Goal: Task Accomplishment & Management: Use online tool/utility

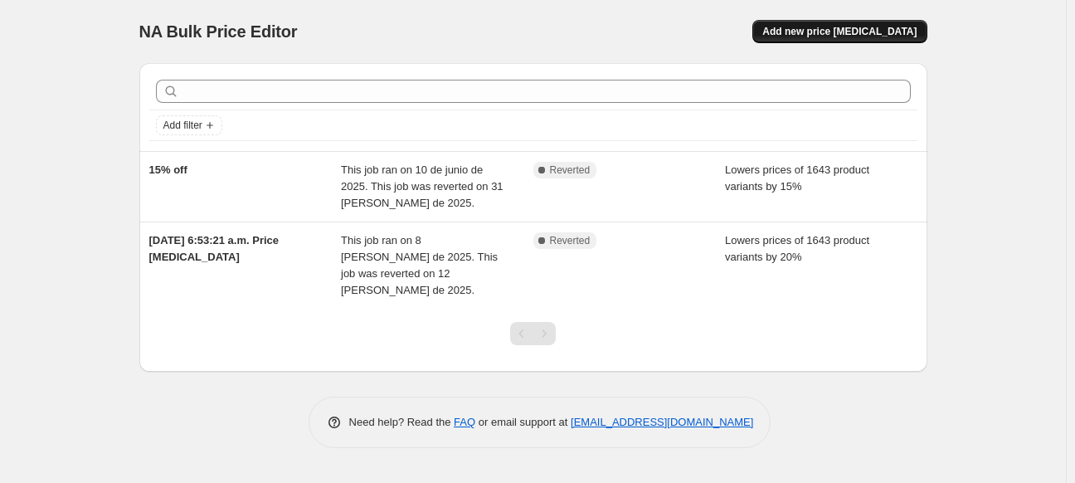
click at [858, 32] on span "Add new price [MEDICAL_DATA]" at bounding box center [839, 31] width 154 height 13
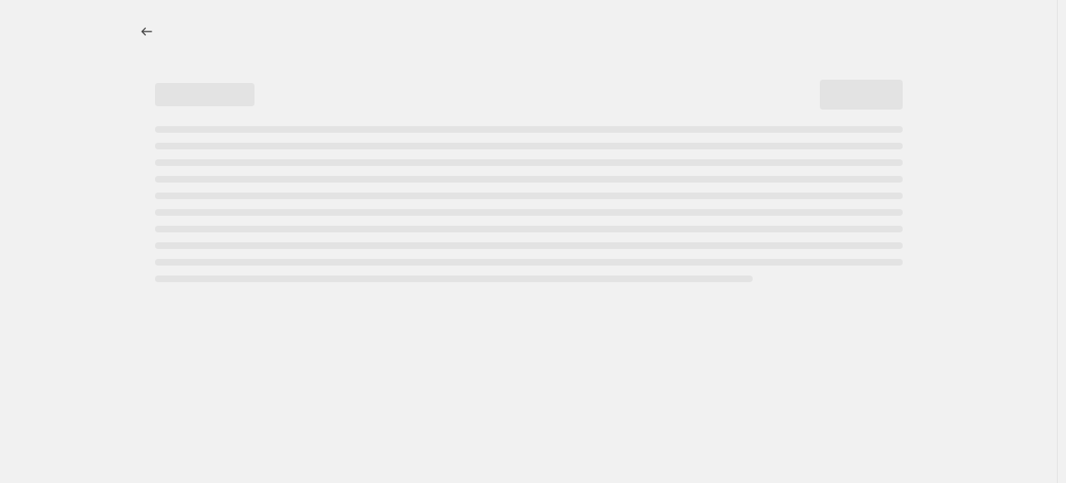
select select "percentage"
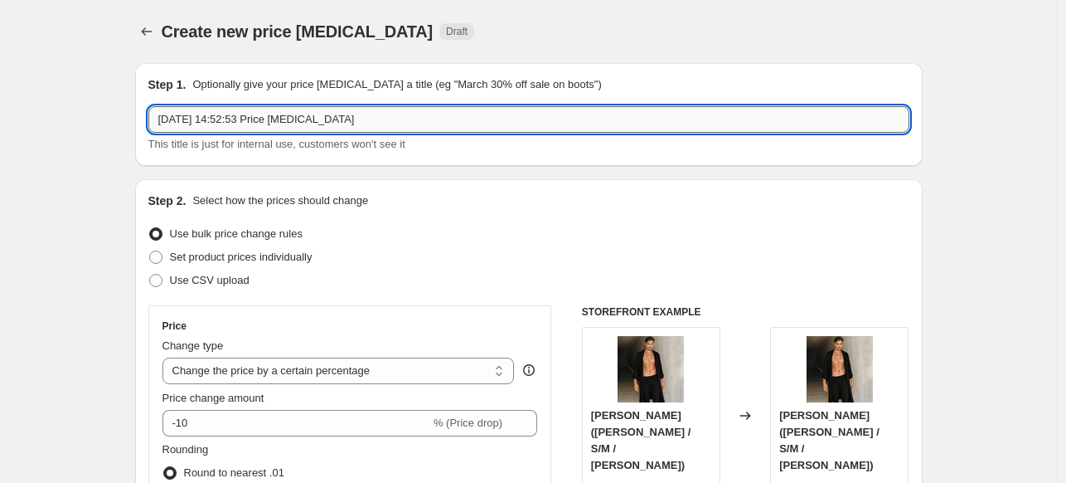
click at [270, 121] on input "[DATE] 14:52:53 Price [MEDICAL_DATA]" at bounding box center [528, 119] width 761 height 27
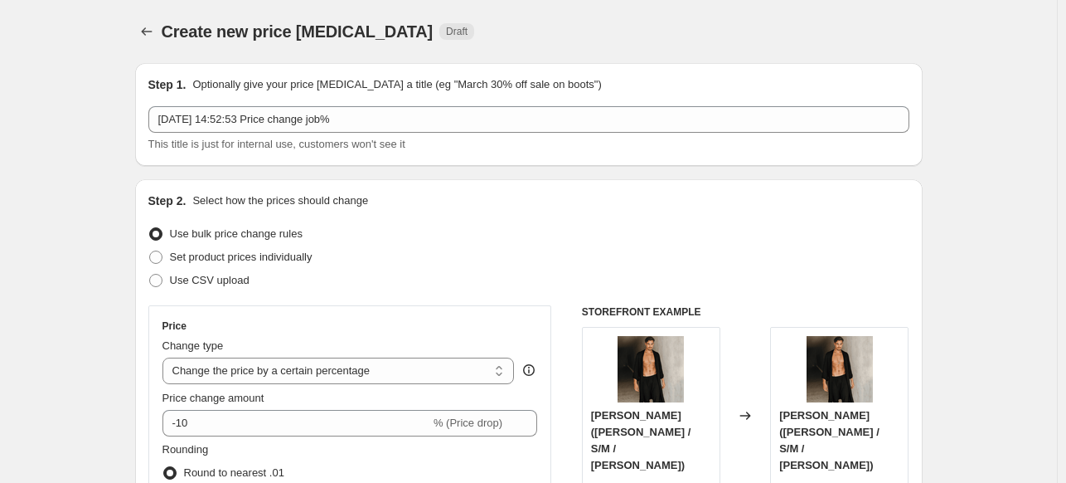
click at [232, 96] on div "Step 1. Optionally give your price [MEDICAL_DATA] a title (eg "March 30% off sa…" at bounding box center [528, 114] width 761 height 76
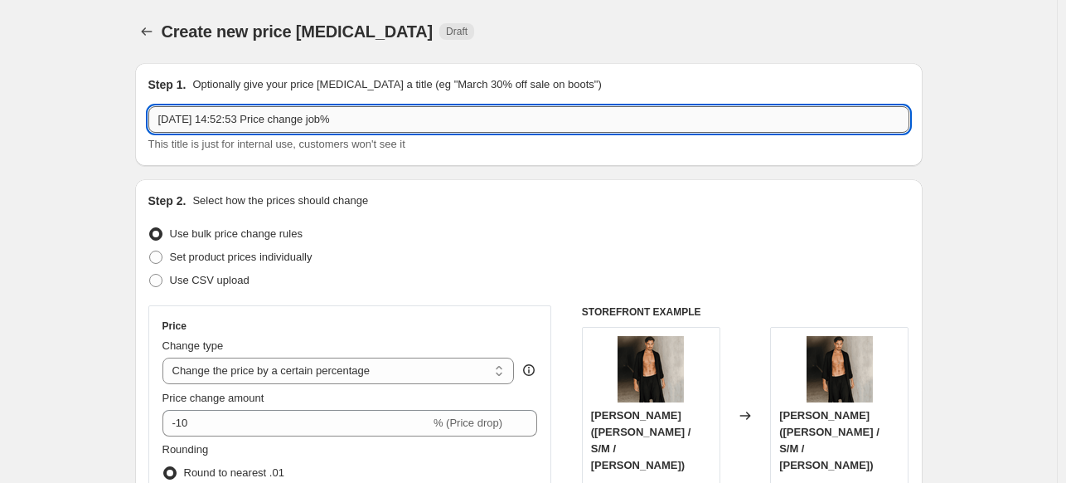
click at [232, 119] on input "[DATE] 14:52:53 Price change job%" at bounding box center [528, 119] width 761 height 27
type input "[DATE] 14:52:53 Price change job%%"
type input "15% off en toda la tienda septiembre"
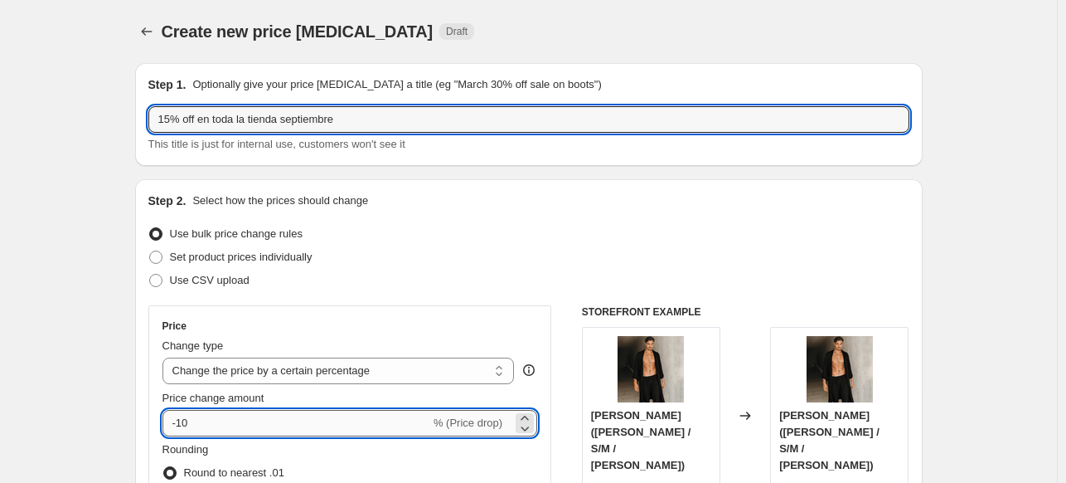
click at [206, 418] on input "-10" at bounding box center [297, 423] width 268 height 27
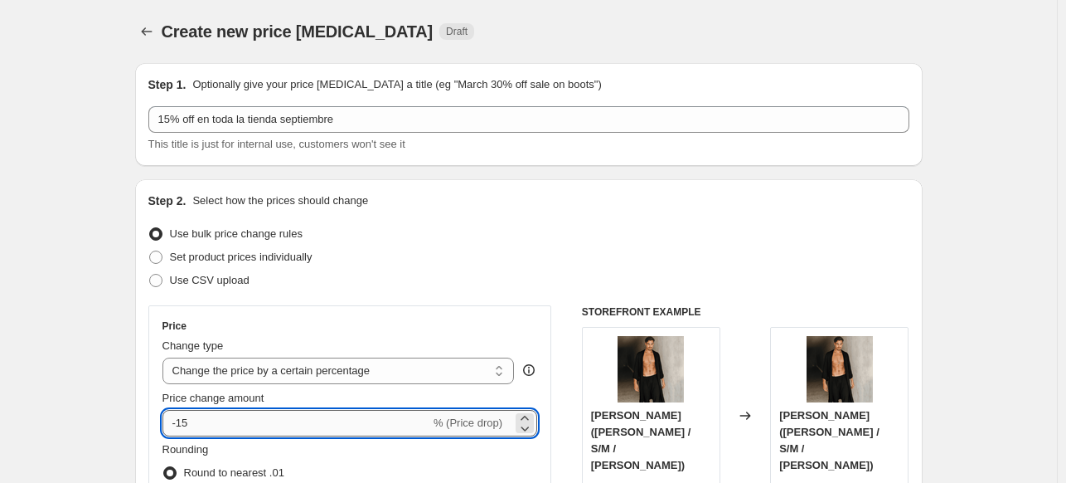
type input "-15"
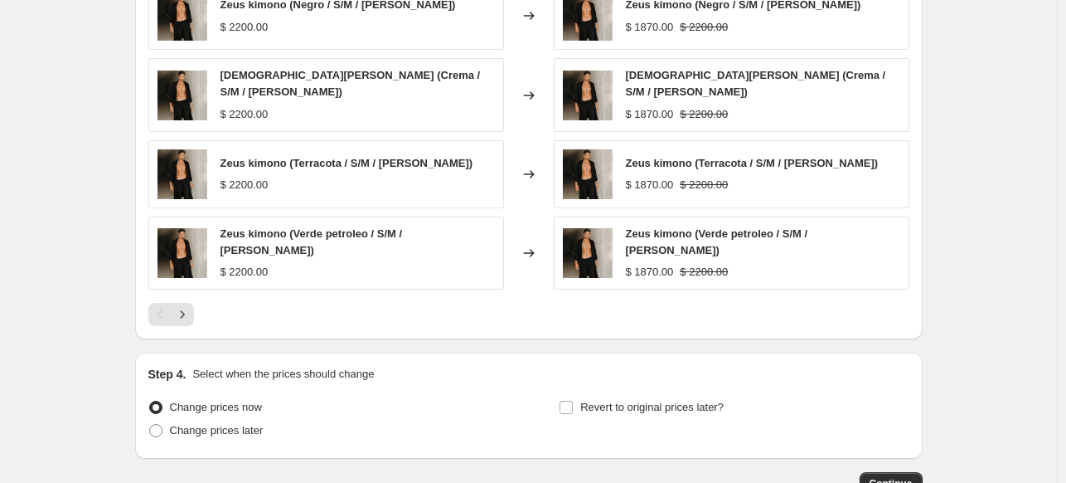
scroll to position [1078, 0]
click at [892, 476] on span "Continue" at bounding box center [891, 482] width 43 height 13
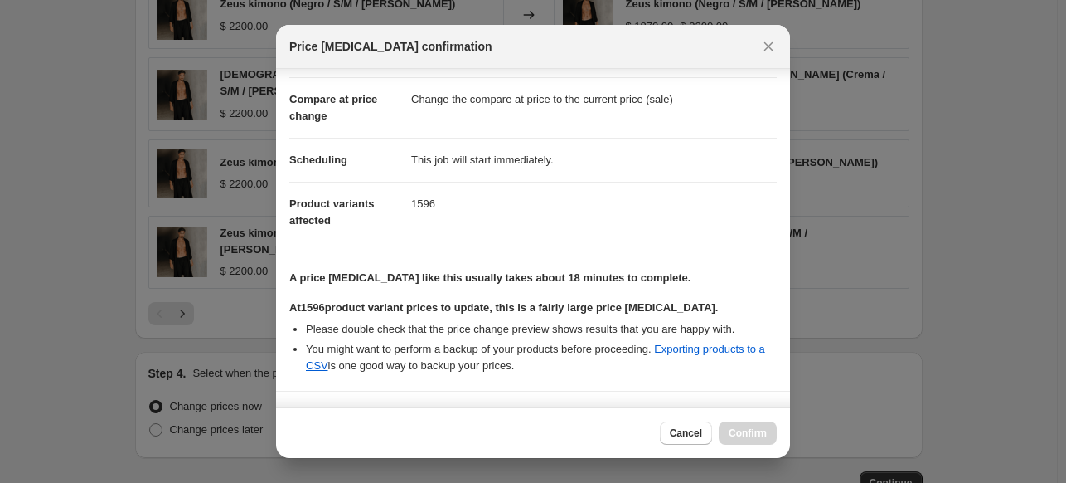
scroll to position [305, 0]
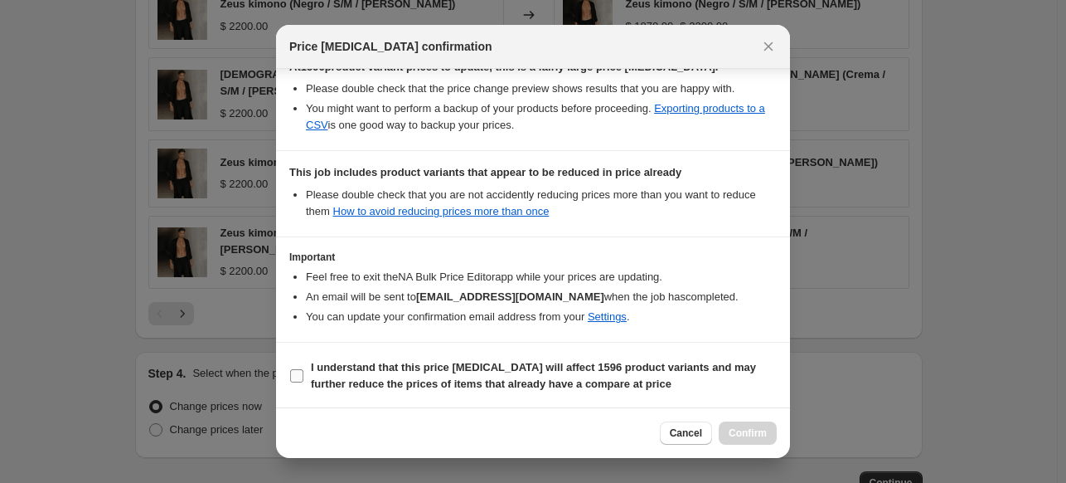
click at [357, 377] on b "I understand that this price [MEDICAL_DATA] will affect 1596 product variants a…" at bounding box center [533, 375] width 445 height 29
click at [304, 377] on input "I understand that this price [MEDICAL_DATA] will affect 1596 product variants a…" at bounding box center [296, 375] width 13 height 13
checkbox input "true"
click at [743, 433] on span "Confirm" at bounding box center [748, 432] width 38 height 13
